Goal: Task Accomplishment & Management: Manage account settings

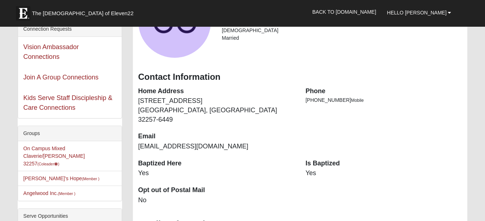
scroll to position [108, 0]
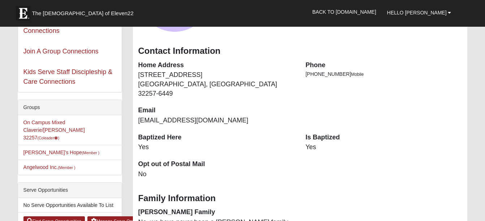
click at [53, 126] on li "On Campus Mixed Claverie/[PERSON_NAME] 32257 (Coleader )" at bounding box center [70, 130] width 104 height 30
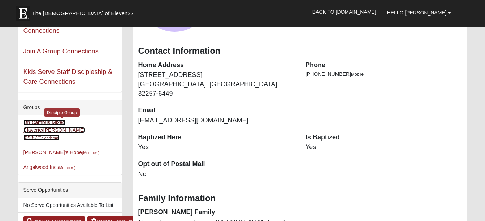
click at [65, 124] on link "On Campus Mixed Claverie/[PERSON_NAME] 32257 (Coleader )" at bounding box center [53, 129] width 61 height 21
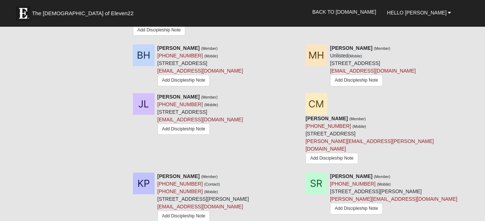
scroll to position [794, 0]
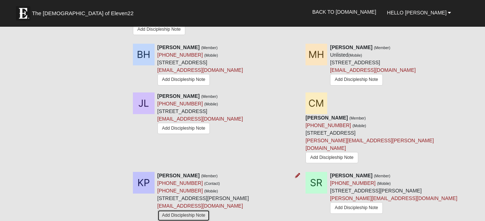
click at [172, 210] on link "Add Discipleship Note" at bounding box center [183, 215] width 53 height 11
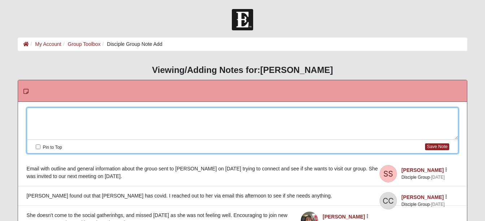
click at [33, 111] on div at bounding box center [242, 124] width 431 height 32
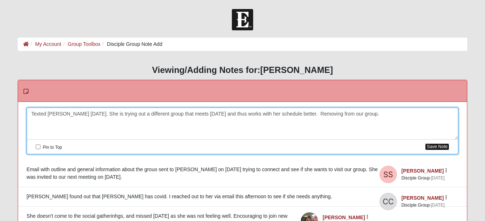
click at [435, 146] on button "Save Note" at bounding box center [437, 146] width 24 height 7
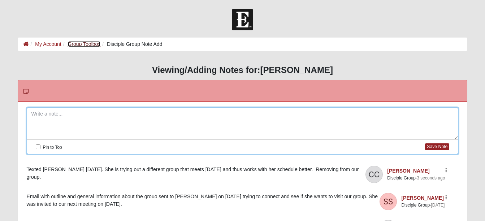
click at [76, 42] on link "Group Toolbox" at bounding box center [84, 44] width 33 height 6
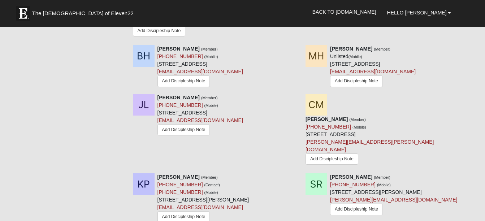
scroll to position [794, 0]
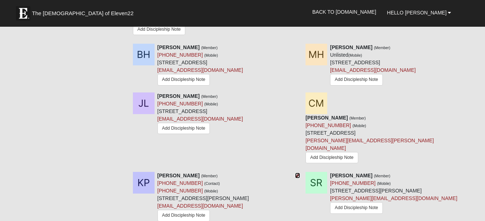
click at [296, 173] on icon at bounding box center [297, 175] width 5 height 5
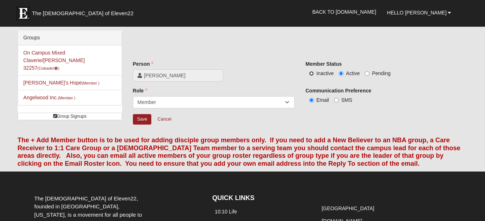
click at [311, 72] on input "Inactive" at bounding box center [311, 73] width 5 height 5
radio input "true"
click at [139, 118] on input "Save" at bounding box center [142, 119] width 19 height 10
